Goal: Information Seeking & Learning: Get advice/opinions

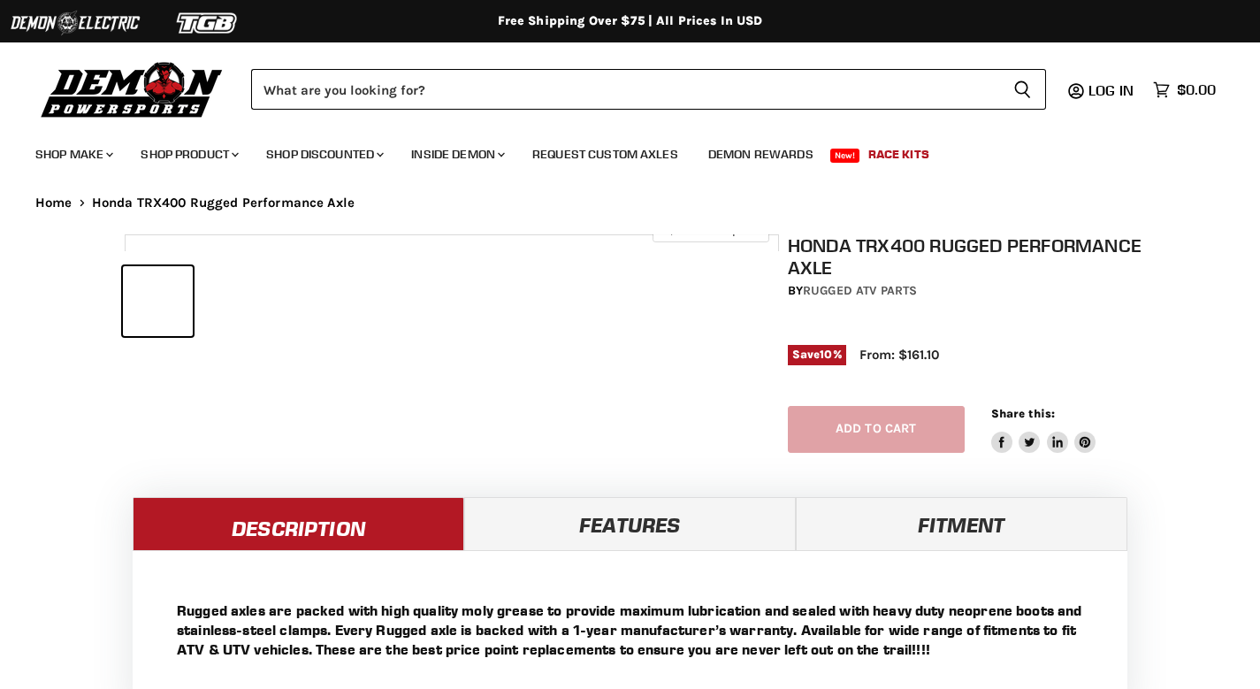
select select "******"
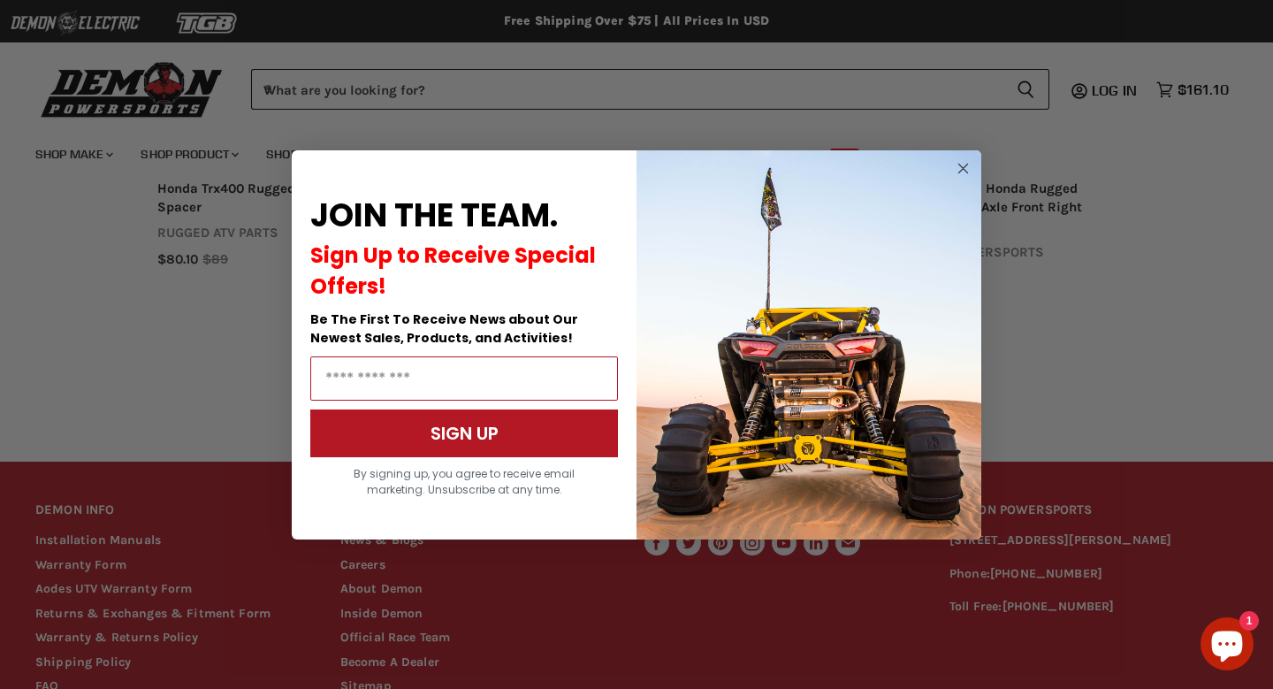
scroll to position [1509, 0]
